Goal: Task Accomplishment & Management: Complete application form

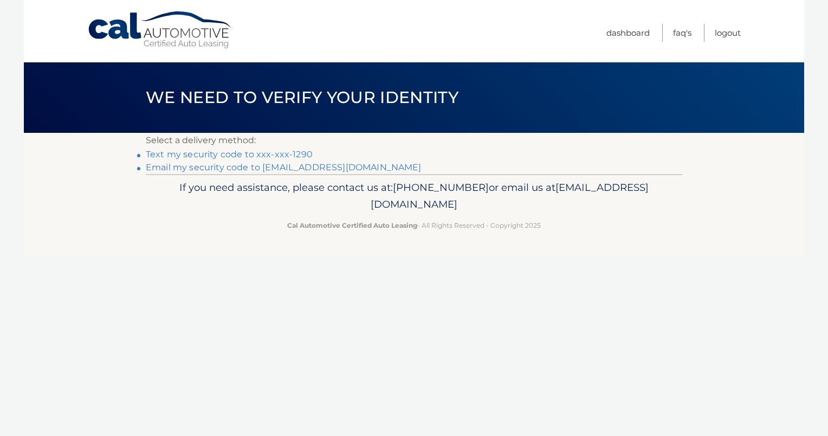
click at [233, 166] on link "Email my security code to [EMAIL_ADDRESS][DOMAIN_NAME]" at bounding box center [284, 167] width 276 height 10
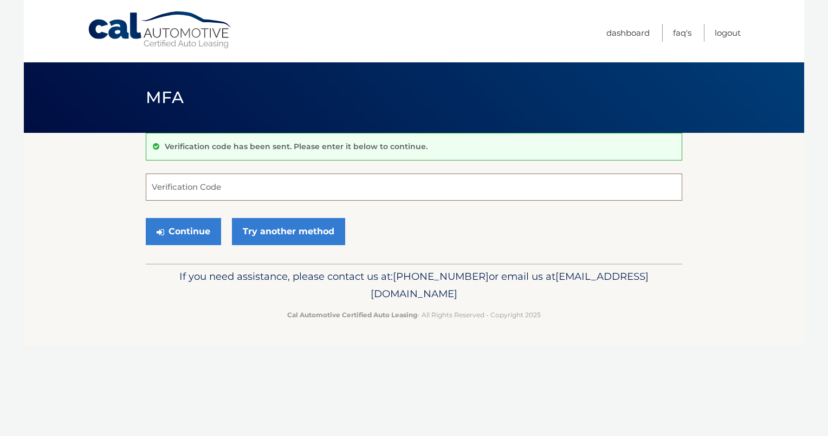
click at [276, 176] on input "Verification Code" at bounding box center [414, 186] width 536 height 27
paste input "922203"
click at [198, 231] on button "Continue" at bounding box center [183, 231] width 75 height 27
click at [197, 237] on button "Continue" at bounding box center [183, 231] width 75 height 27
type input "922203"
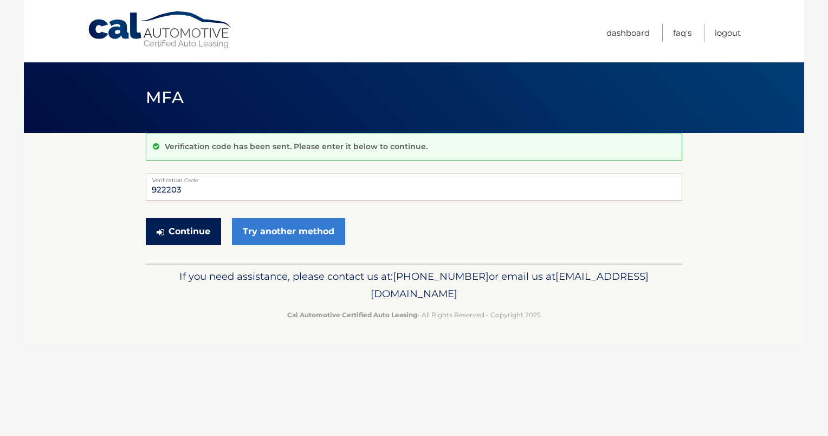
click at [181, 231] on button "Continue" at bounding box center [183, 231] width 75 height 27
drag, startPoint x: 199, startPoint y: 191, endPoint x: 146, endPoint y: 189, distance: 52.6
click at [146, 189] on input "922203" at bounding box center [414, 186] width 536 height 27
click at [197, 184] on input "922203" at bounding box center [414, 186] width 536 height 27
drag, startPoint x: 203, startPoint y: 191, endPoint x: 148, endPoint y: 191, distance: 55.3
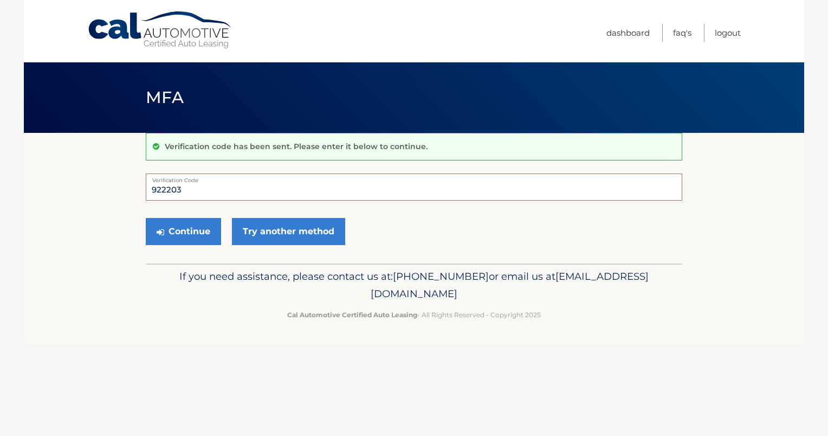
click at [148, 191] on input "922203" at bounding box center [414, 186] width 536 height 27
type input "922203"
click at [177, 236] on button "Continue" at bounding box center [183, 231] width 75 height 27
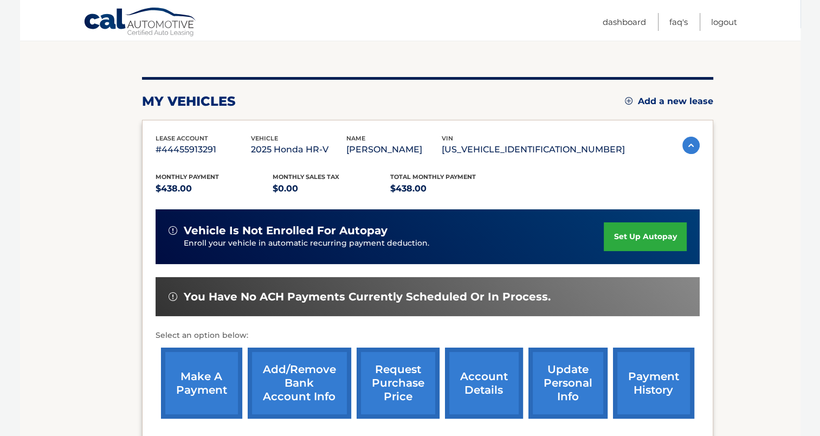
scroll to position [108, 0]
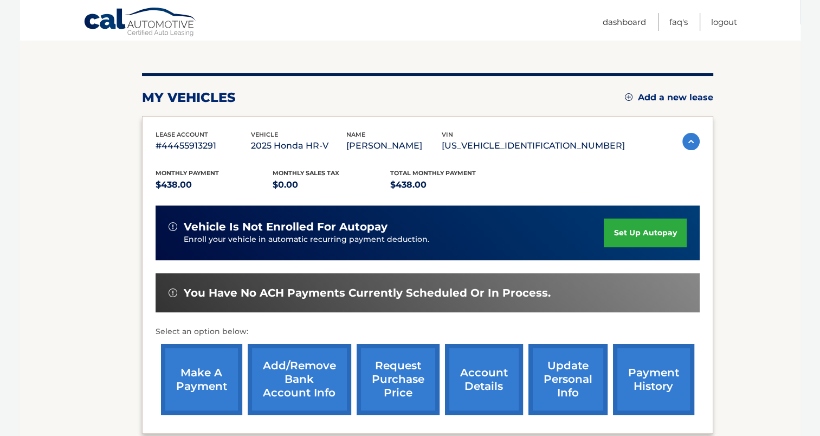
click at [219, 375] on link "make a payment" at bounding box center [201, 378] width 81 height 71
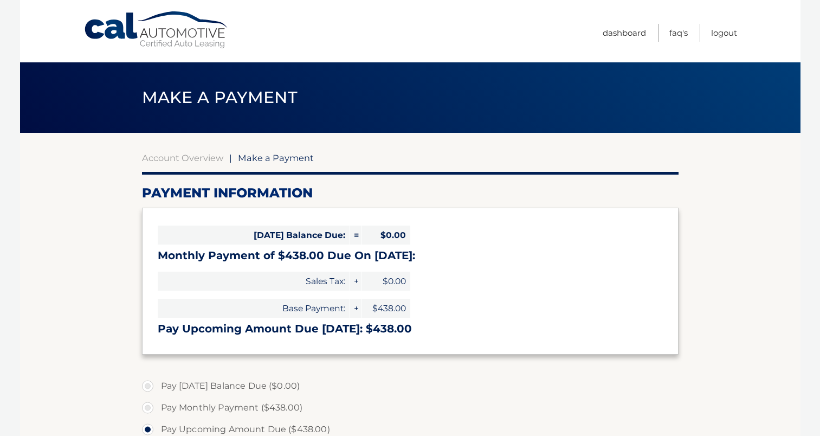
select select "MGJiYmNhMTgtMTZjZi00ZTY0LWI0OWEtZGJiMmNlN2Y5M2Uy"
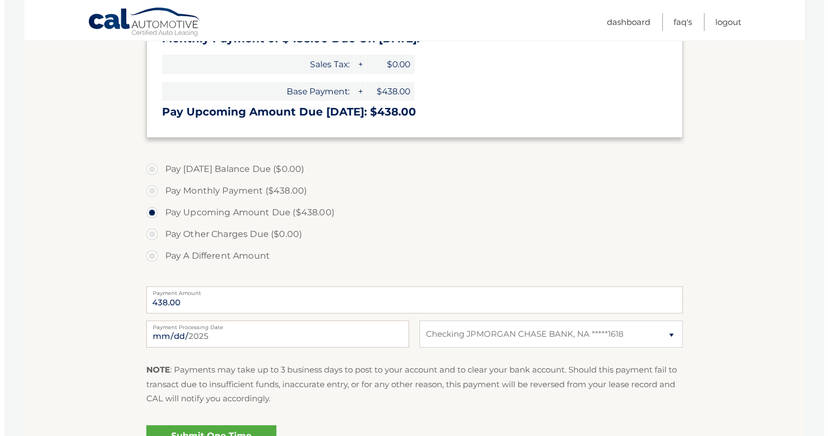
scroll to position [338, 0]
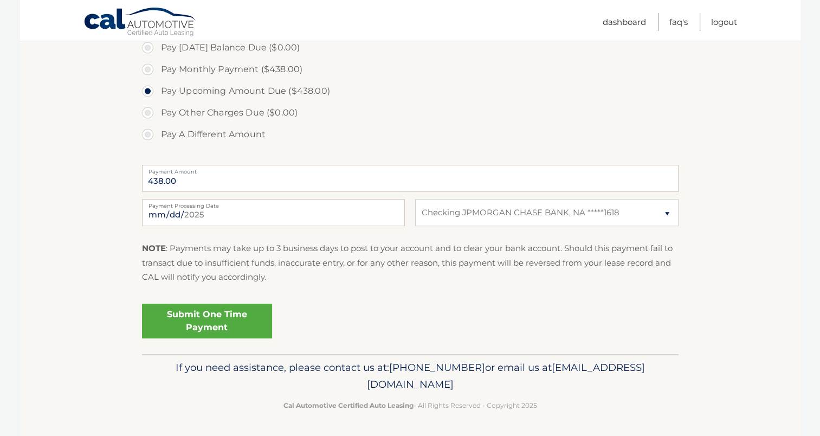
click at [185, 320] on link "Submit One Time Payment" at bounding box center [207, 320] width 130 height 35
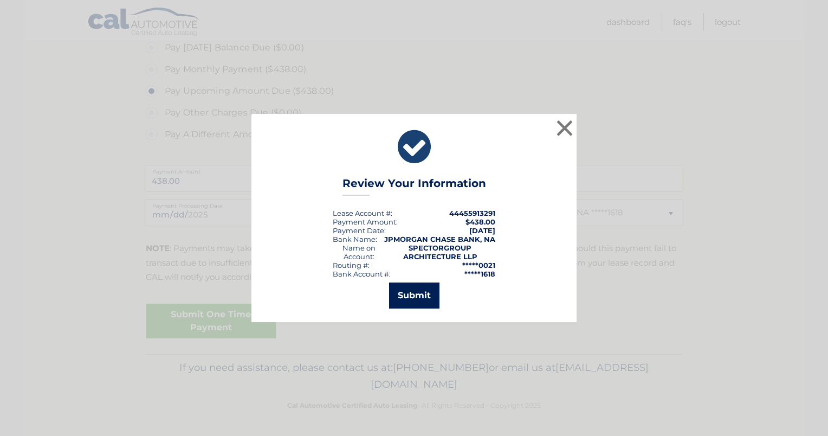
click at [413, 299] on button "Submit" at bounding box center [414, 295] width 50 height 26
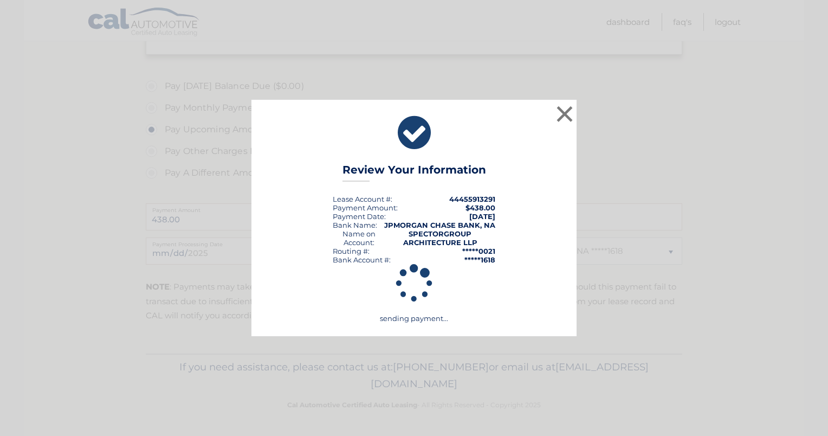
scroll to position [299, 0]
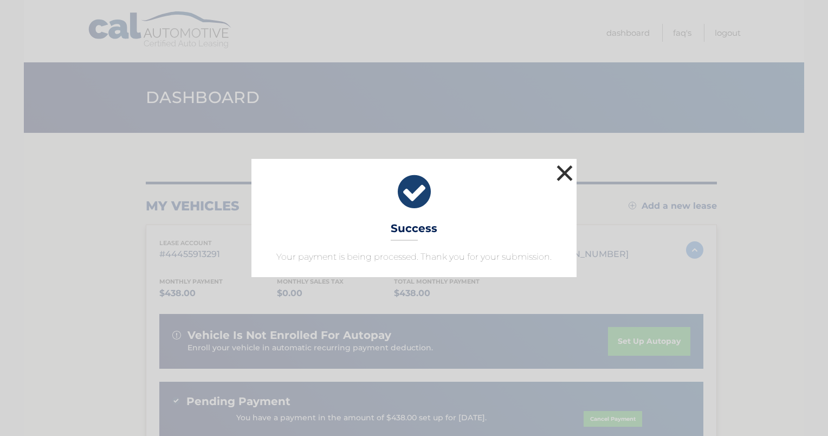
click at [562, 168] on button "×" at bounding box center [565, 173] width 22 height 22
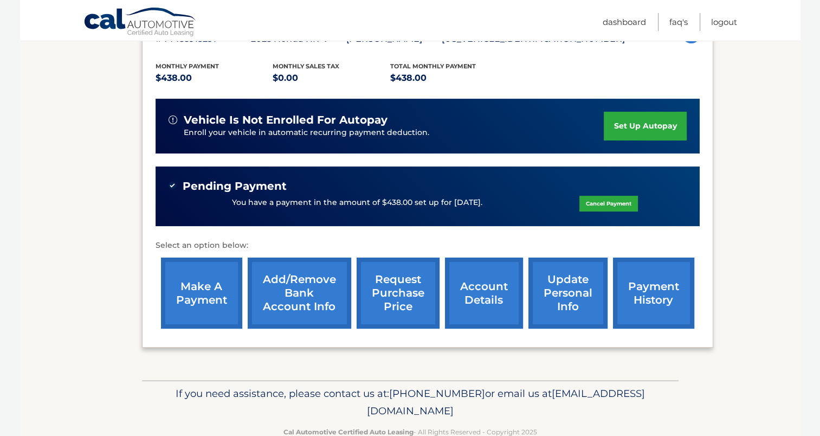
scroll to position [217, 0]
